Goal: Transaction & Acquisition: Purchase product/service

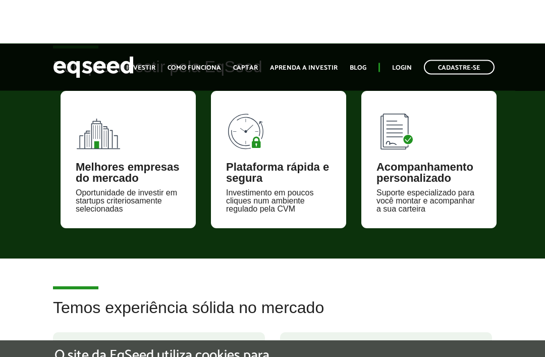
scroll to position [659, 0]
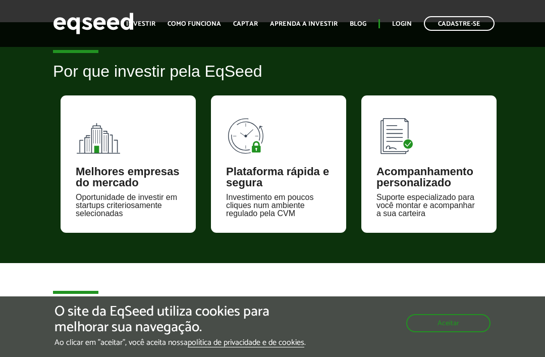
click at [137, 155] on div "Melhores empresas do mercado Oportunidade de investir em startups criteriosamen…" at bounding box center [128, 163] width 135 height 137
click at [472, 317] on button "Aceitar" at bounding box center [448, 323] width 84 height 18
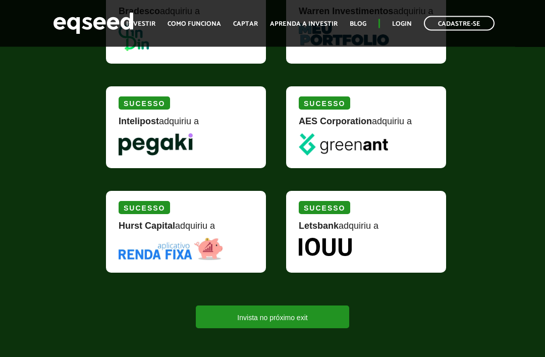
scroll to position [1321, 0]
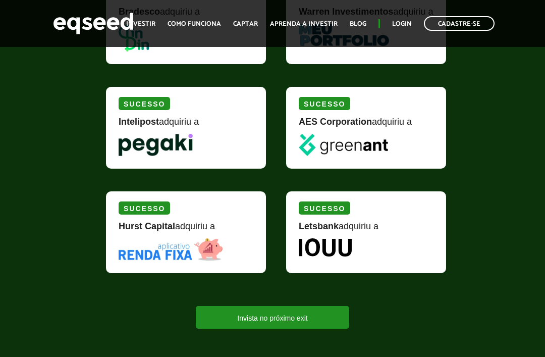
click at [324, 326] on link "Invista no próximo exit" at bounding box center [272, 317] width 153 height 23
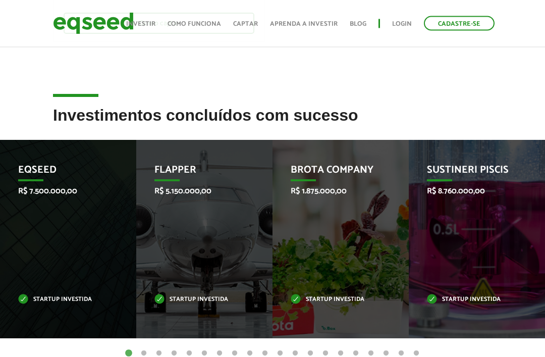
scroll to position [540, 0]
click at [515, 225] on div "Sustineri Piscis R$ 8.760.000,00 Startup investida" at bounding box center [469, 239] width 121 height 198
click at [436, 304] on div "Sustineri Piscis R$ 8.760.000,00 Startup investida" at bounding box center [469, 239] width 121 height 198
click at [493, 297] on p "Startup investida" at bounding box center [469, 300] width 85 height 6
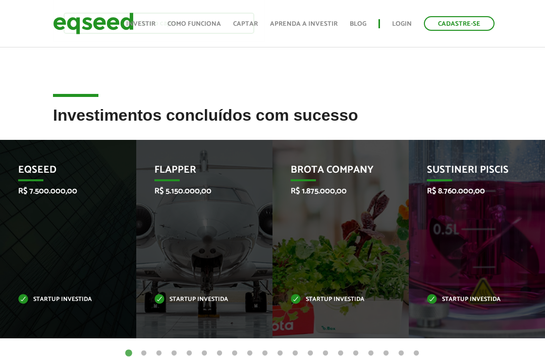
click at [512, 297] on div "Sustineri Piscis R$ 8.760.000,00 Startup investida" at bounding box center [469, 239] width 121 height 198
click at [513, 228] on div "Sustineri Piscis R$ 8.760.000,00 Startup investida" at bounding box center [469, 239] width 121 height 198
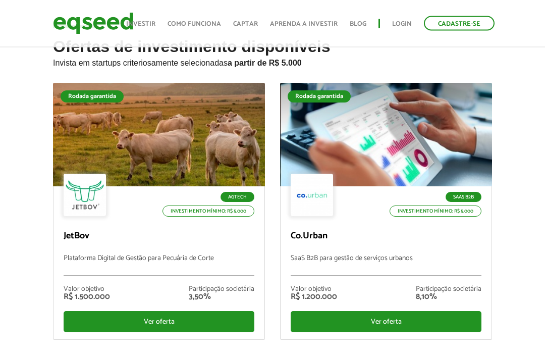
scroll to position [38, 0]
click at [195, 141] on div at bounding box center [159, 134] width 212 height 103
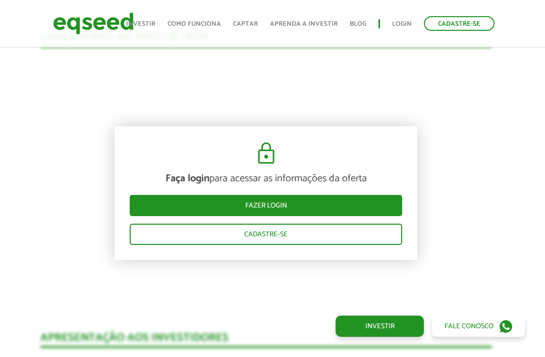
scroll to position [1045, 7]
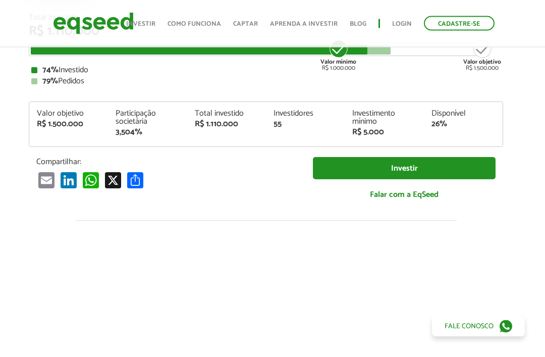
scroll to position [0, 7]
